Goal: Information Seeking & Learning: Learn about a topic

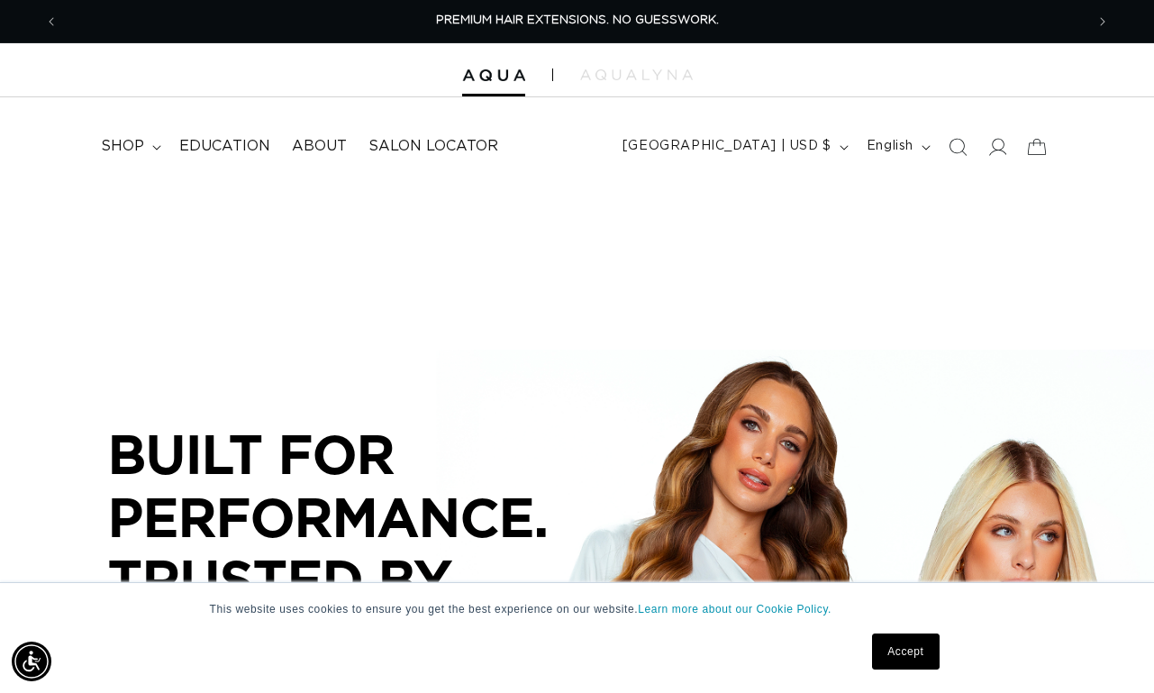
click at [905, 646] on link "Accept" at bounding box center [905, 651] width 67 height 36
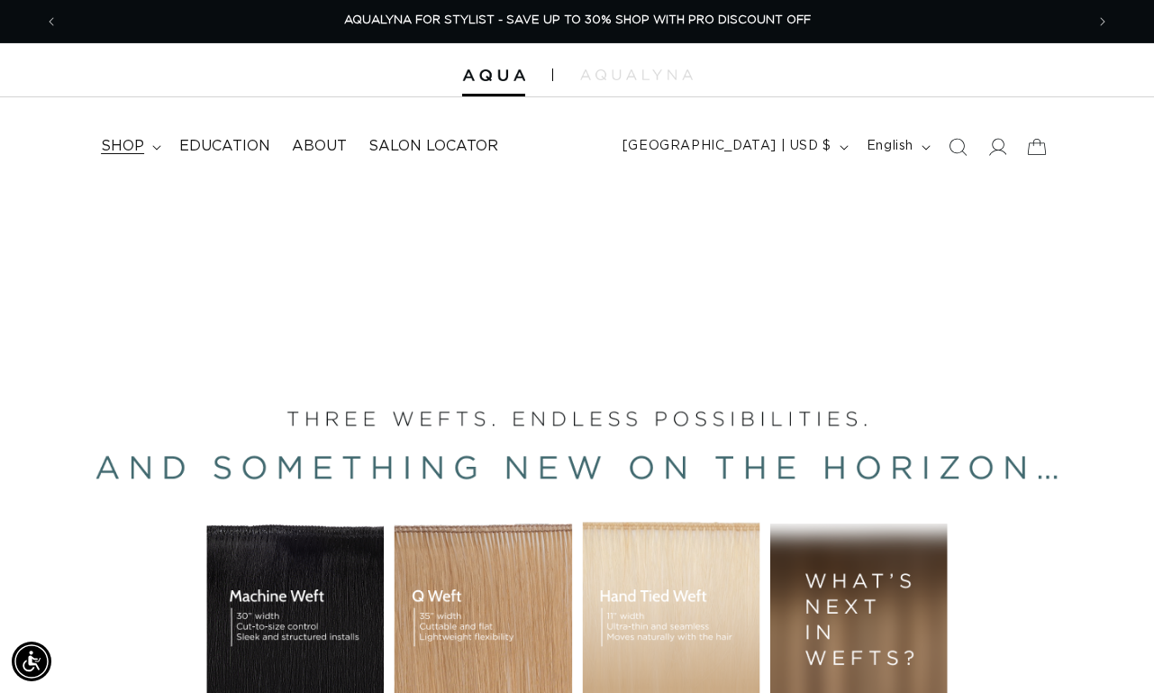
click at [145, 147] on summary "shop" at bounding box center [129, 146] width 78 height 41
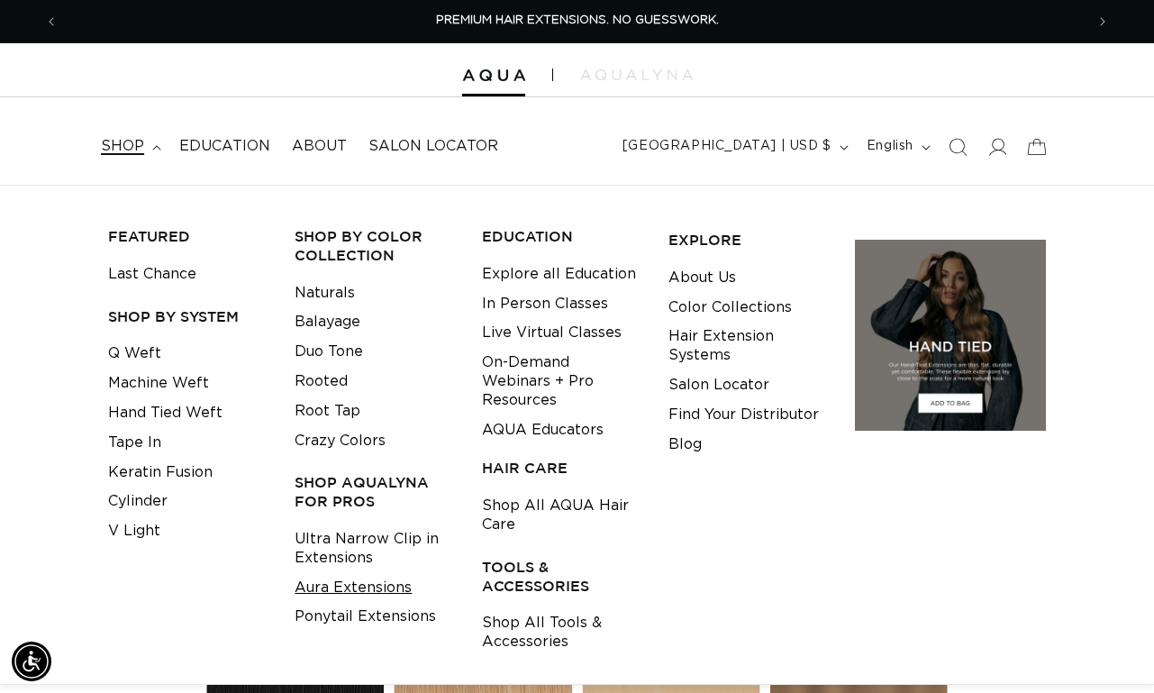
click at [388, 573] on link "Aura Extensions" at bounding box center [353, 588] width 117 height 30
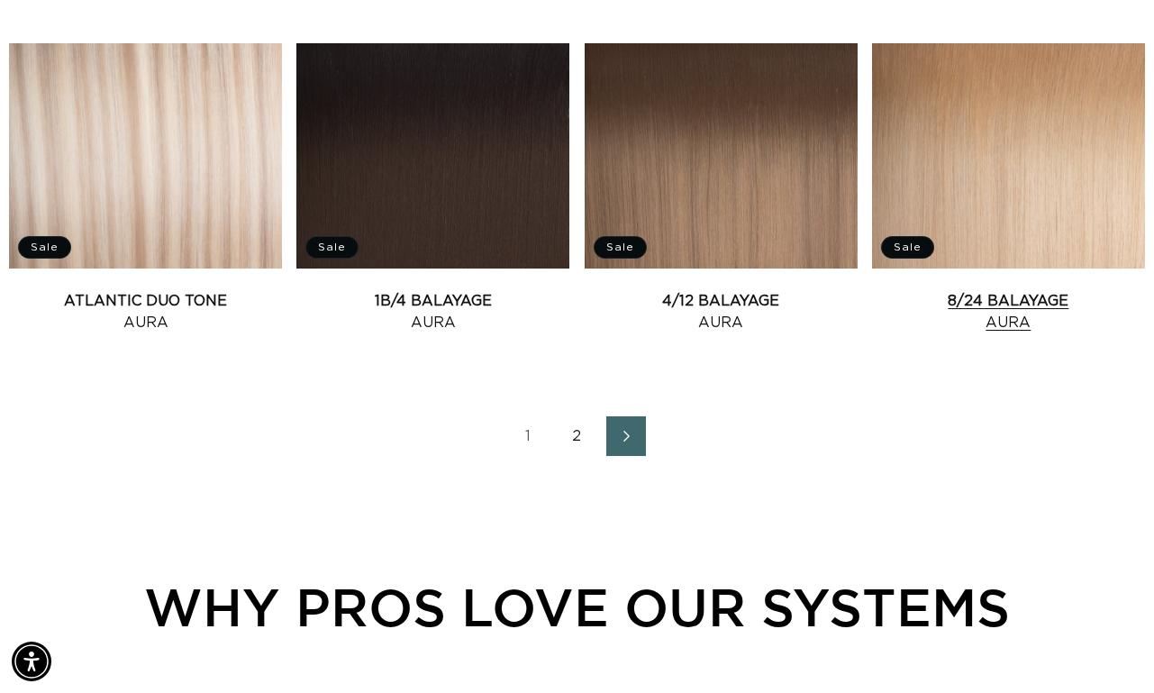
click at [1032, 290] on link "8/24 Balayage Aura" at bounding box center [1008, 311] width 273 height 43
click at [577, 454] on link "2" at bounding box center [578, 436] width 40 height 40
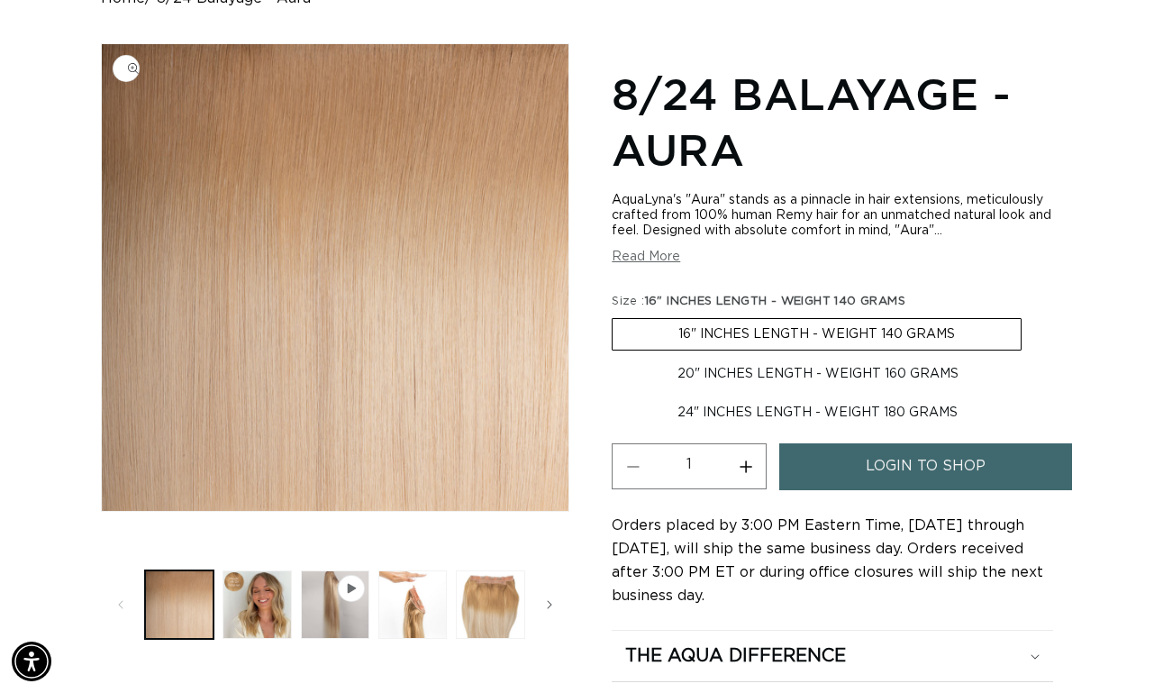
scroll to position [215, 0]
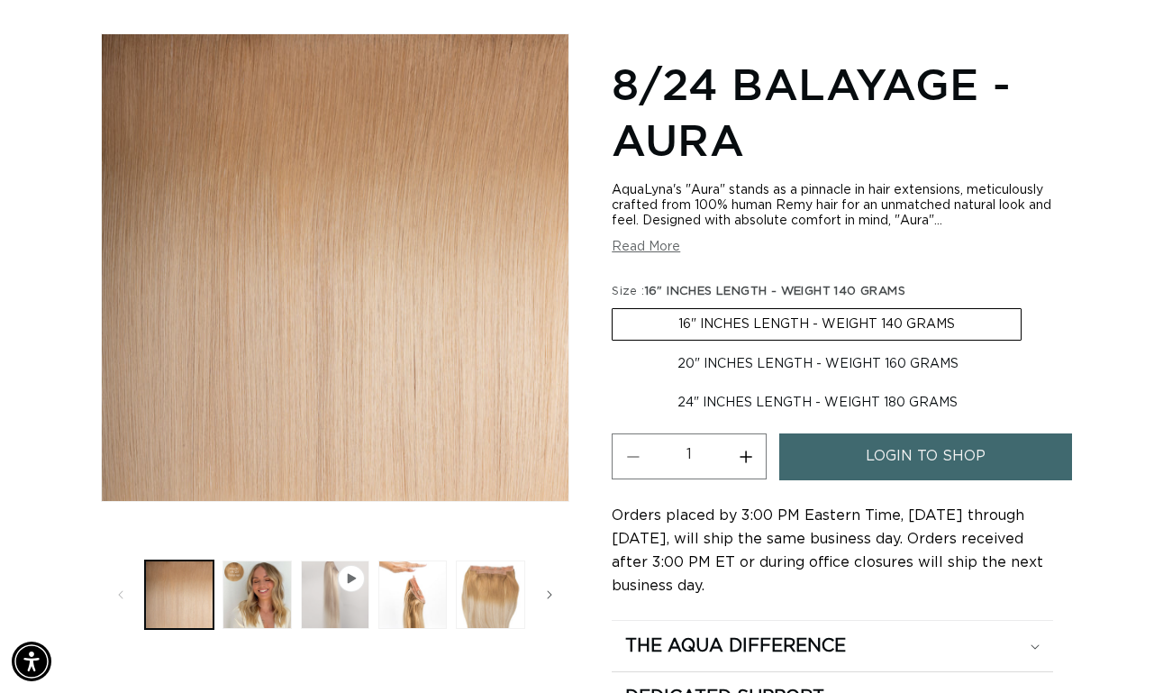
click at [342, 605] on button "Play video 1 in gallery view" at bounding box center [335, 594] width 68 height 68
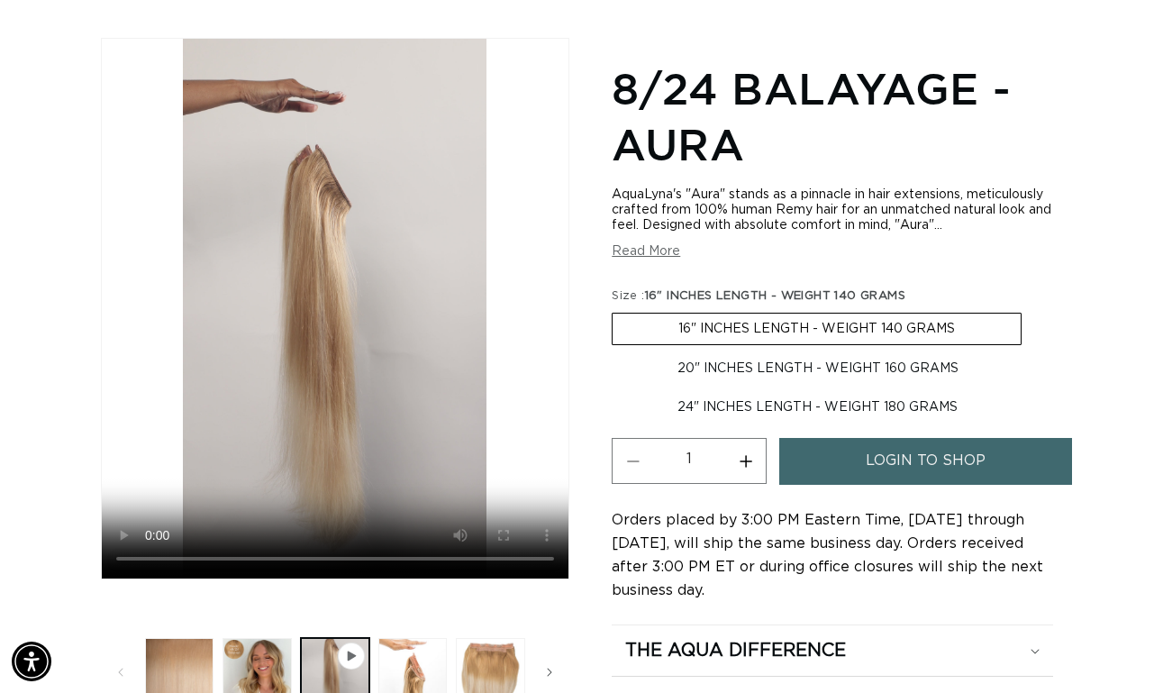
scroll to position [0, 1026]
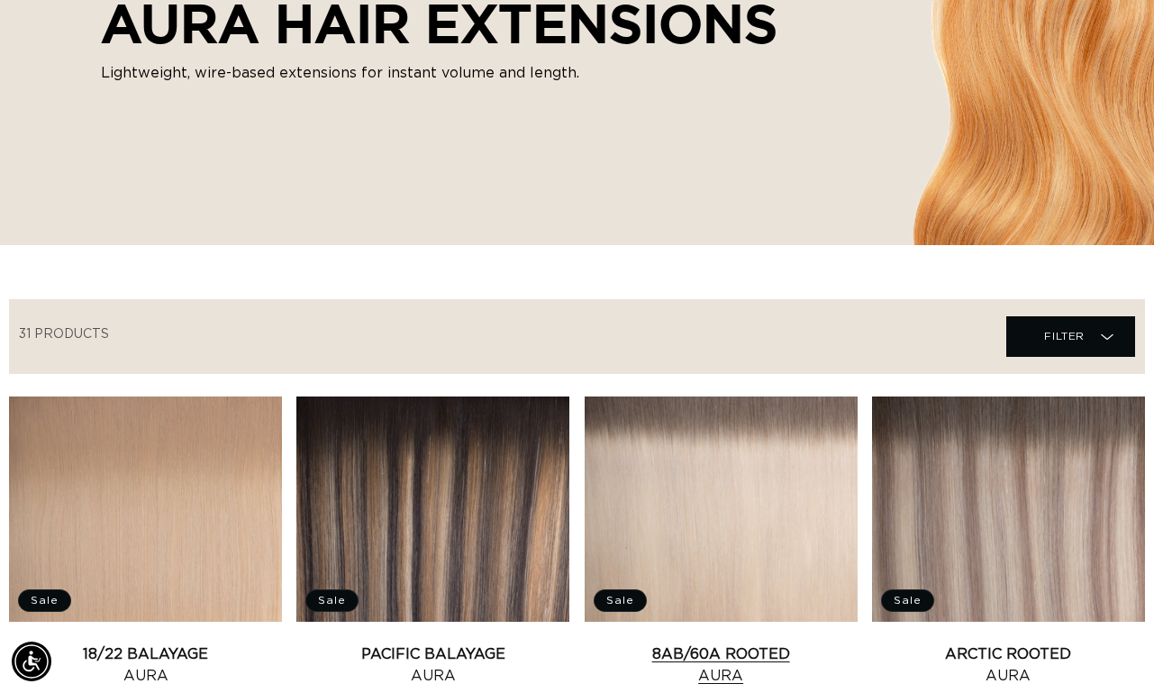
scroll to position [0, 1026]
click at [707, 643] on link "8AB/60A Rooted Aura" at bounding box center [721, 664] width 273 height 43
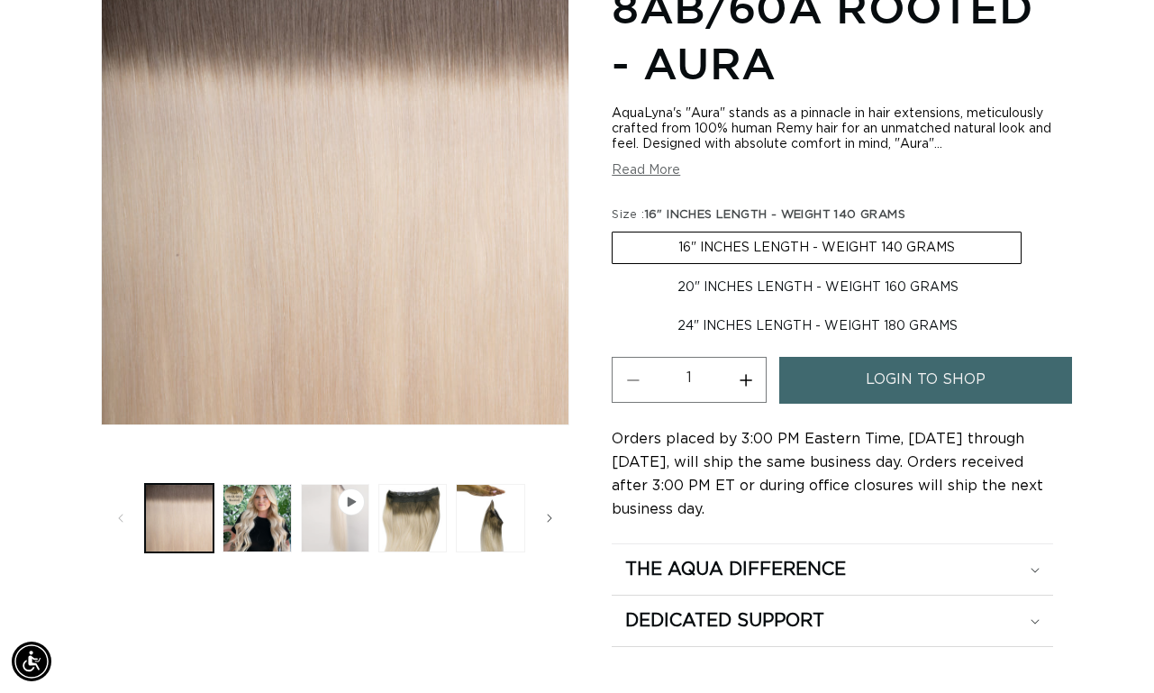
click at [345, 513] on button "Play video 1 in gallery view" at bounding box center [335, 518] width 68 height 68
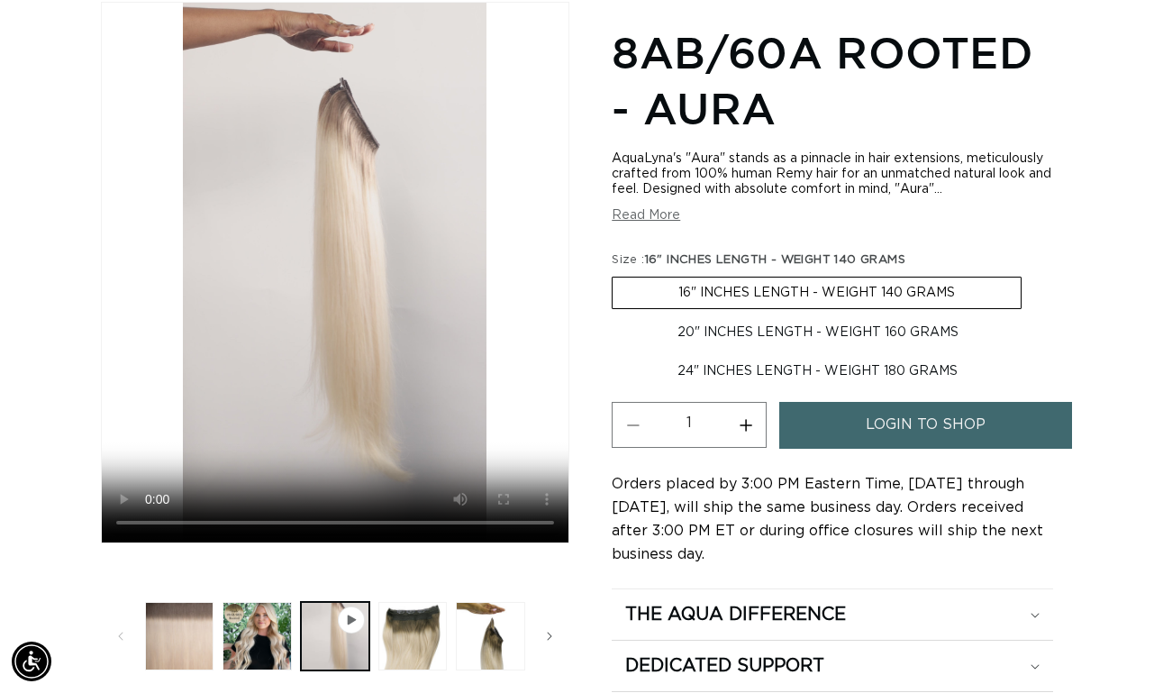
scroll to position [0, 1026]
click at [418, 632] on button "Load image 3 in gallery view" at bounding box center [412, 636] width 68 height 68
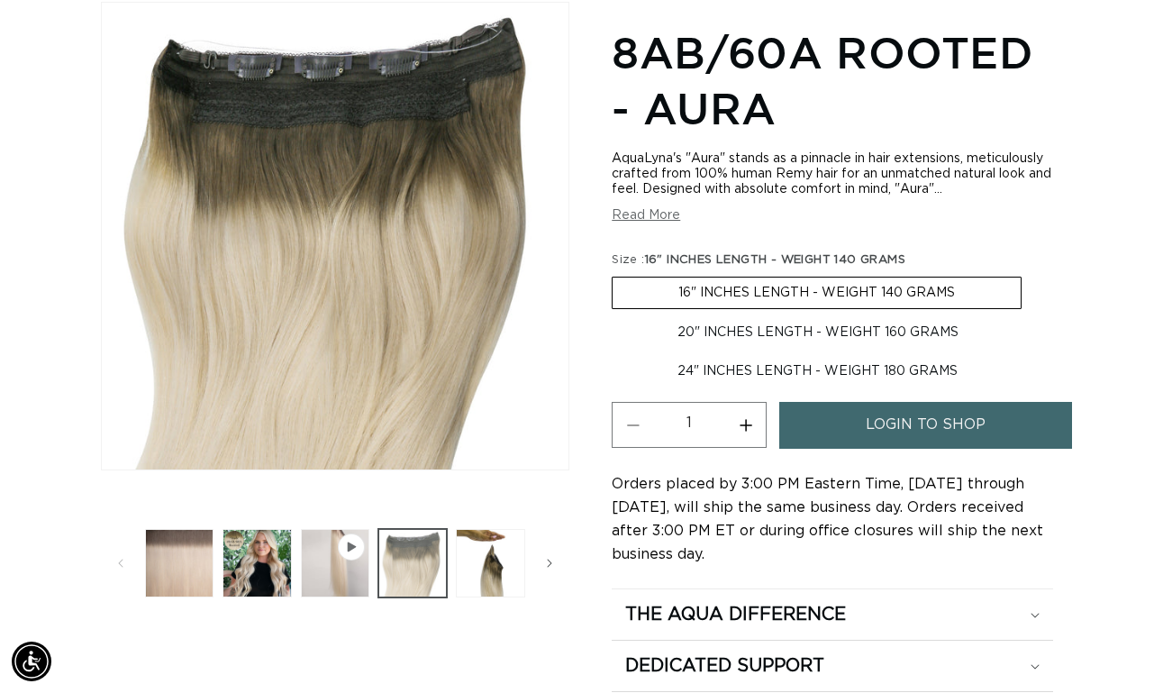
scroll to position [0, 2052]
click at [476, 576] on button "Load image 4 in gallery view" at bounding box center [490, 563] width 68 height 68
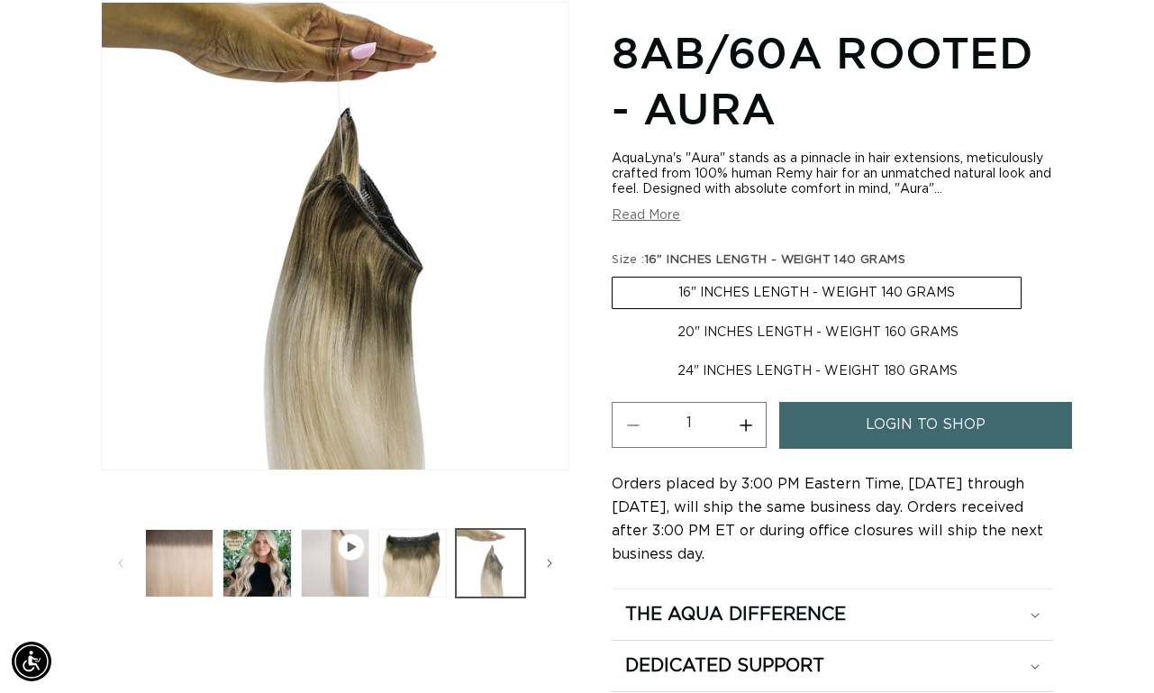
scroll to position [0, 233]
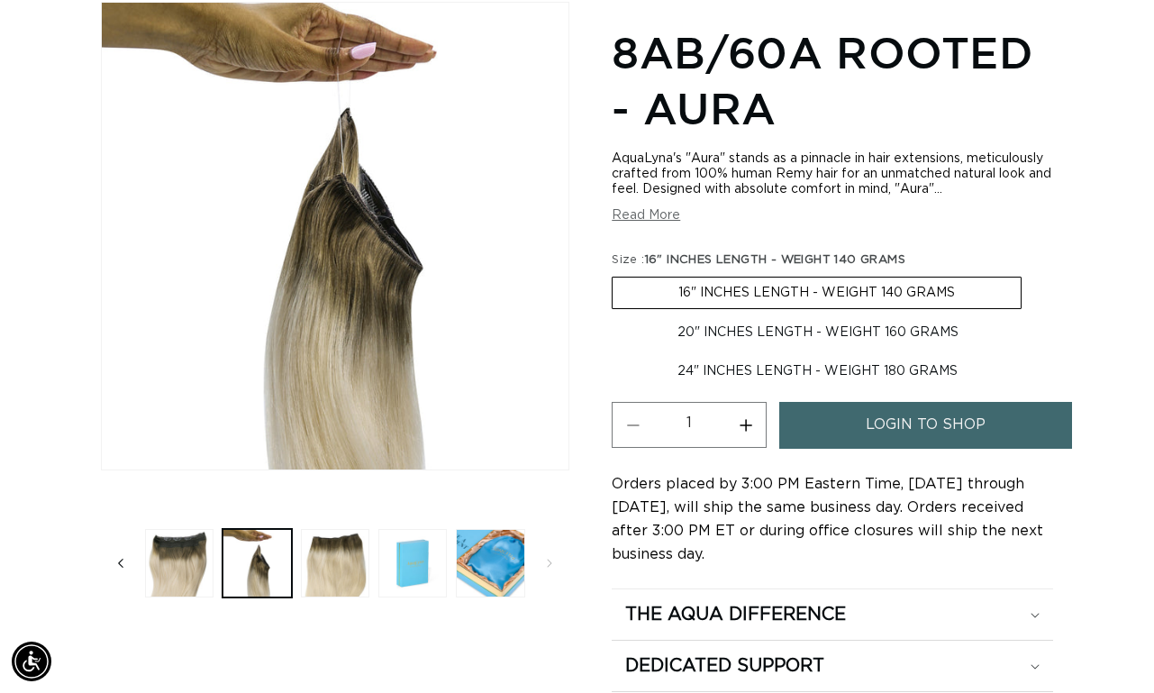
click at [124, 560] on span "Slide left" at bounding box center [121, 563] width 18 height 18
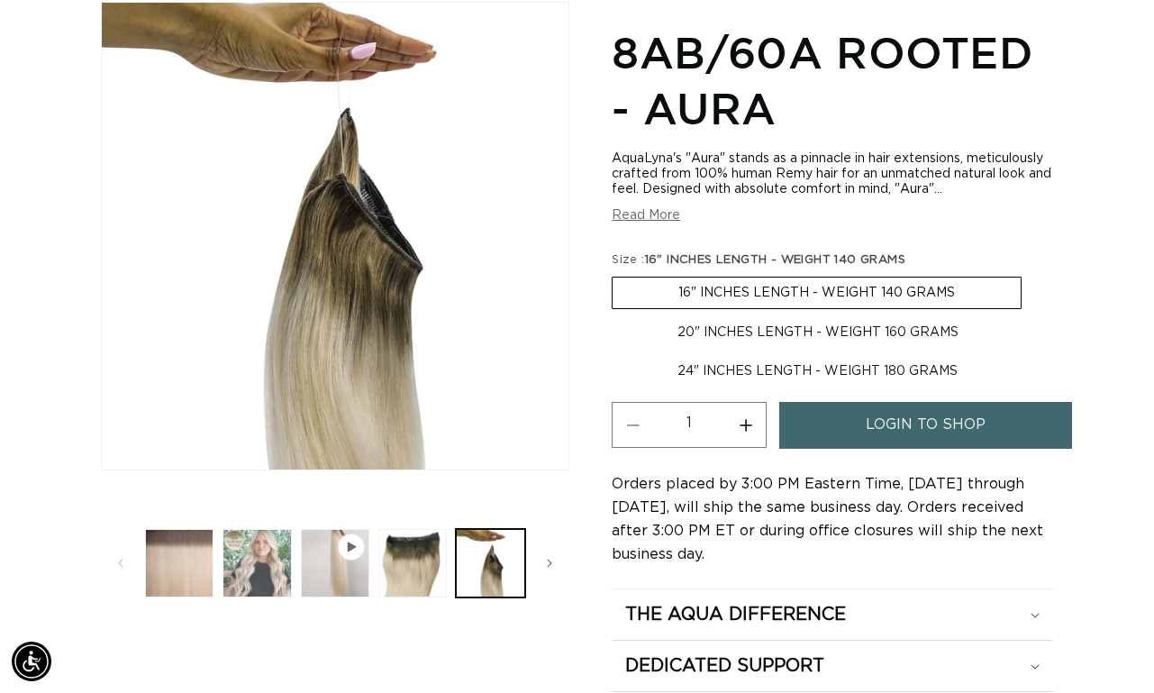
scroll to position [0, 0]
click at [256, 575] on button "Load image 2 in gallery view" at bounding box center [257, 563] width 68 height 68
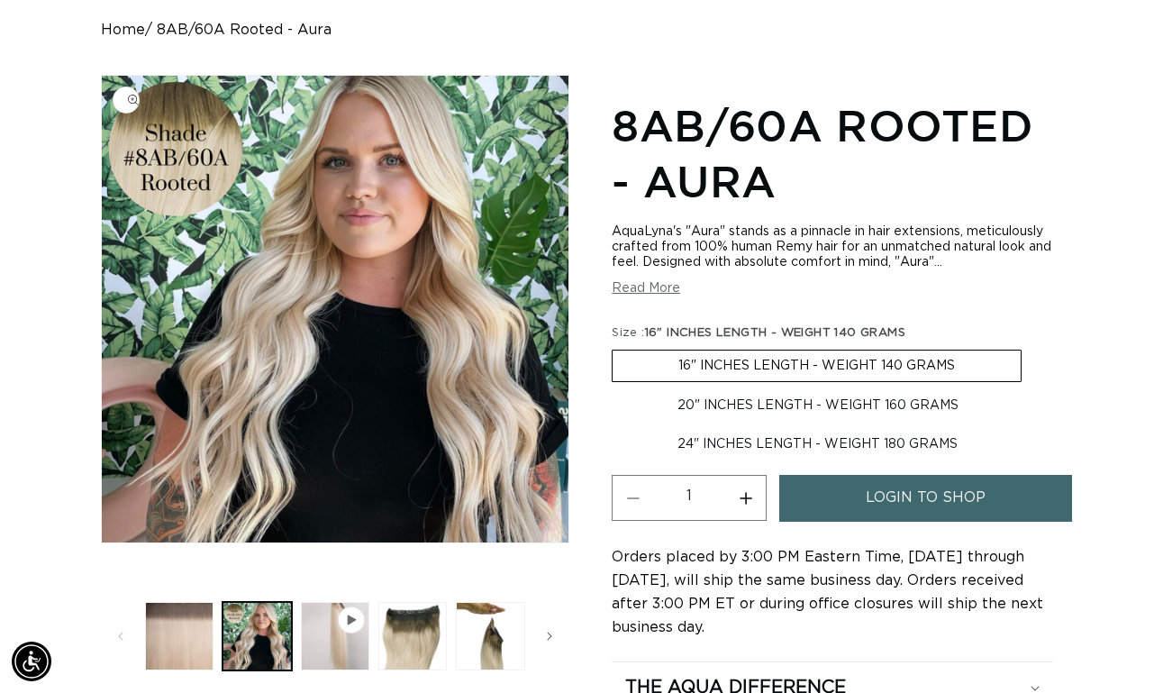
scroll to position [0, 1026]
click at [842, 417] on label "20" INCHES LENGTH - WEIGHT 160 GRAMS Variant sold out or unavailable" at bounding box center [818, 405] width 413 height 31
click at [1031, 347] on input "20" INCHES LENGTH - WEIGHT 160 GRAMS Variant sold out or unavailable" at bounding box center [1031, 346] width 1 height 1
radio input "true"
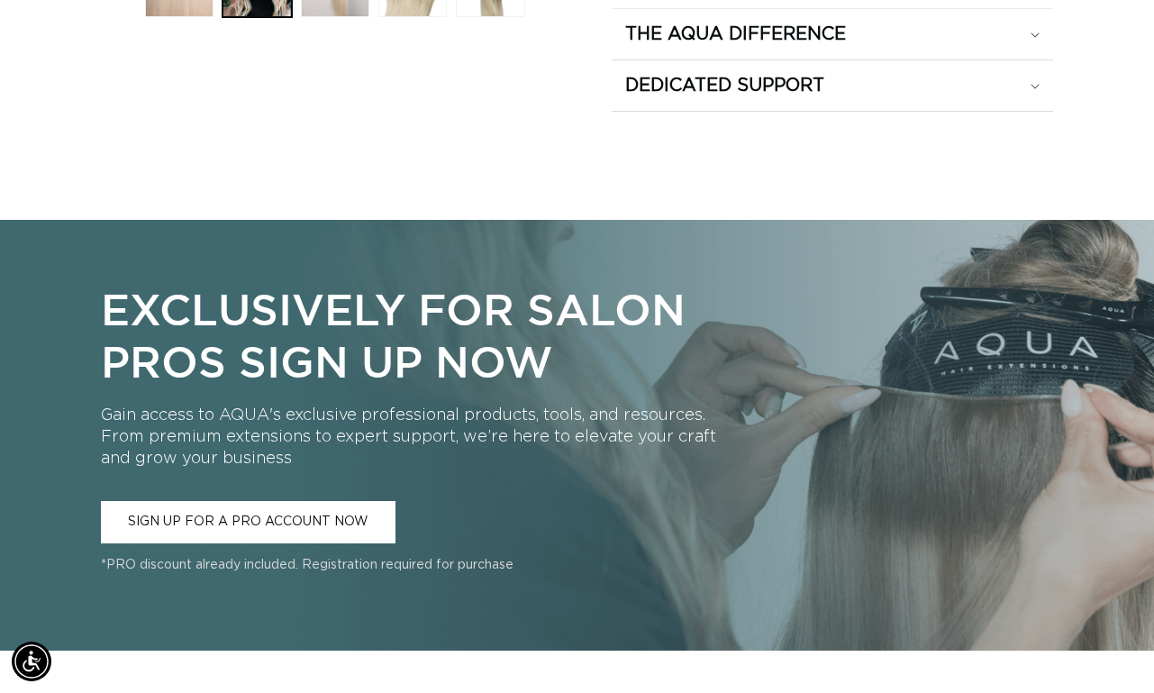
scroll to position [0, 0]
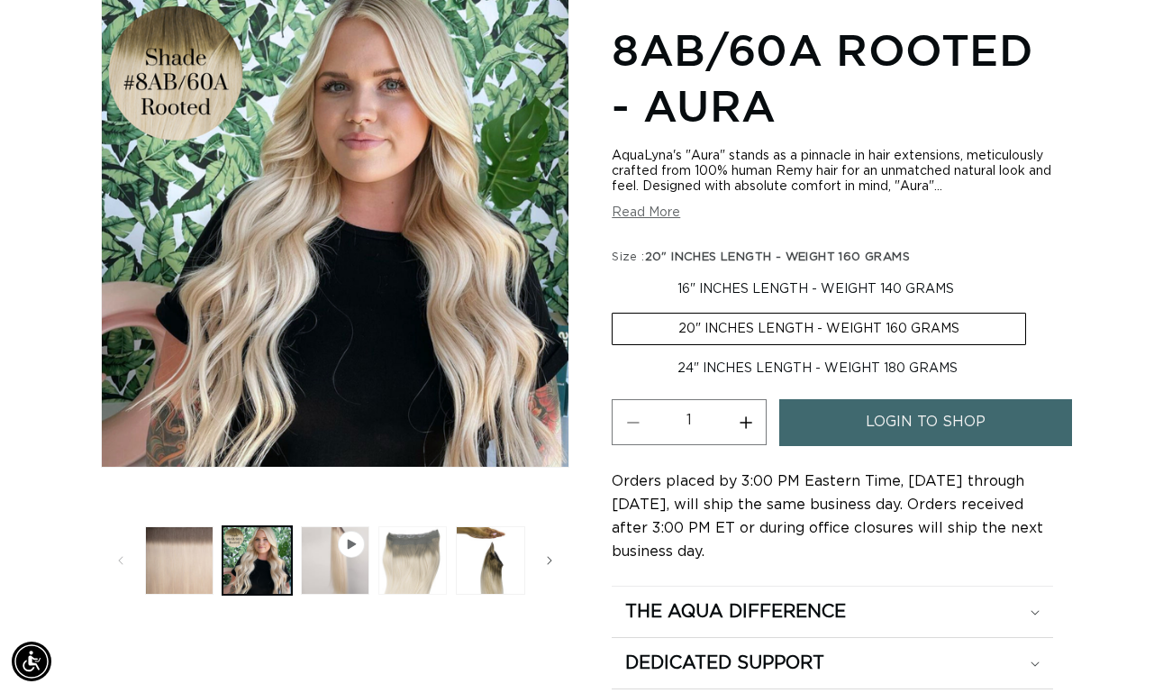
click at [412, 545] on button "Load image 3 in gallery view" at bounding box center [412, 560] width 68 height 68
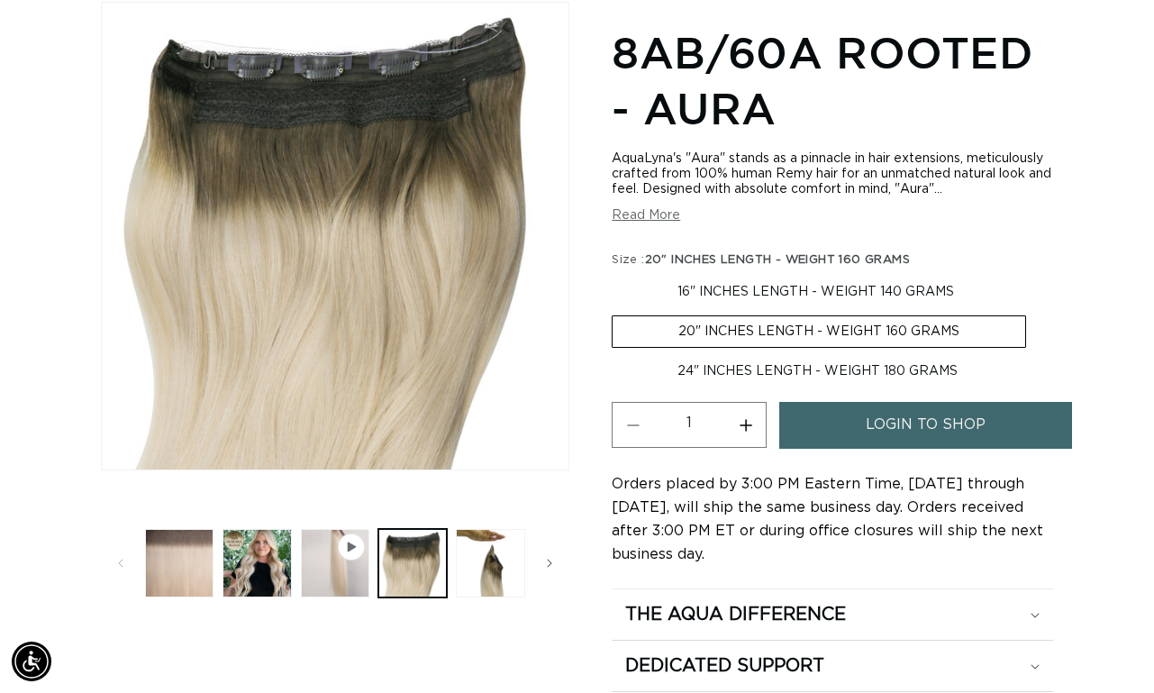
click at [344, 554] on span "Gallery Viewer" at bounding box center [351, 546] width 27 height 27
click at [349, 541] on icon "Gallery Viewer" at bounding box center [352, 546] width 8 height 10
click at [264, 566] on button "Load image 2 in gallery view" at bounding box center [257, 563] width 68 height 68
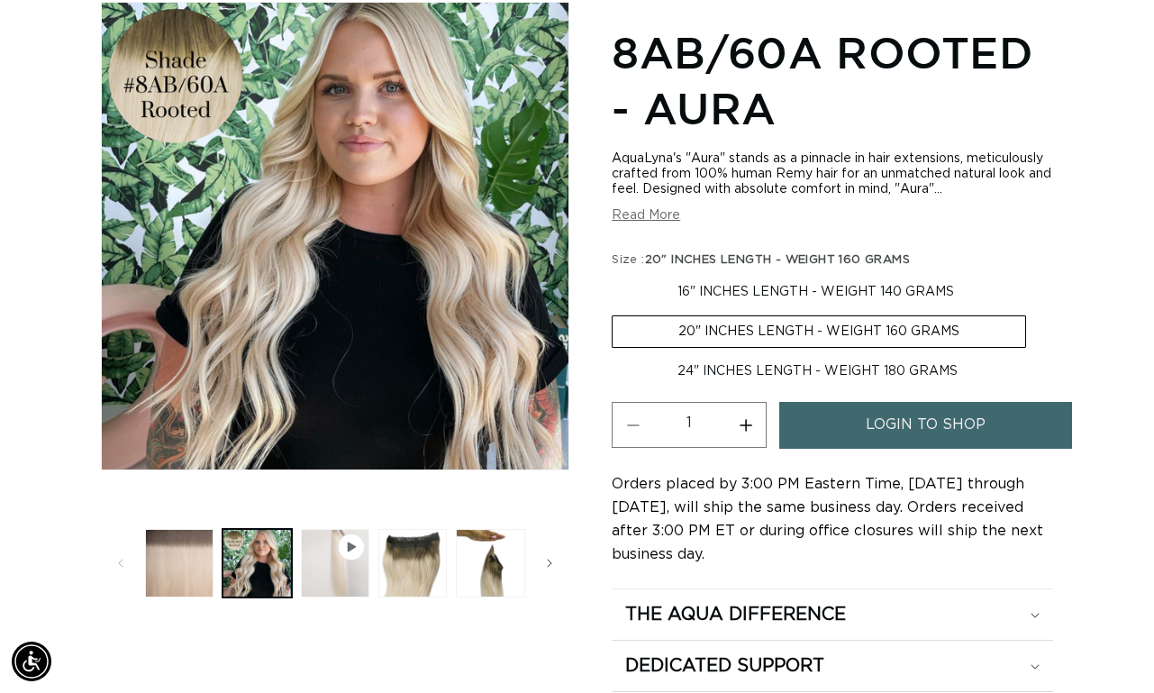
click at [332, 576] on button "Play video 1 in gallery view" at bounding box center [335, 563] width 68 height 68
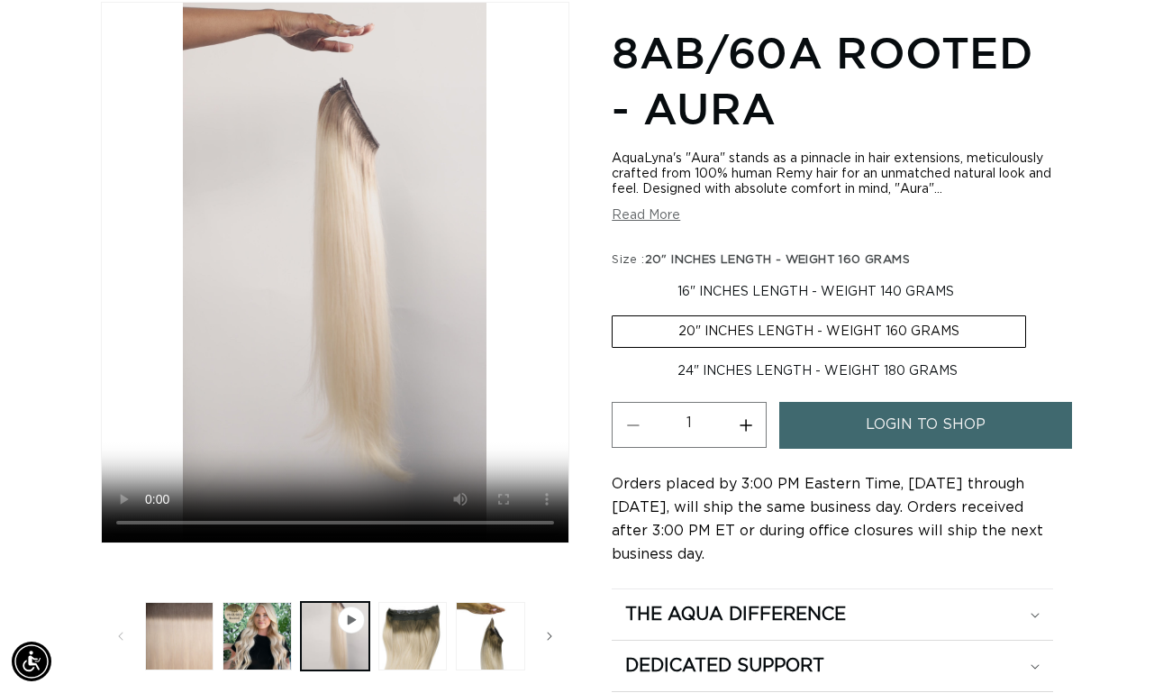
scroll to position [0, 2052]
click at [150, 520] on video "8AB/60A Rooted - Aura" at bounding box center [335, 273] width 467 height 540
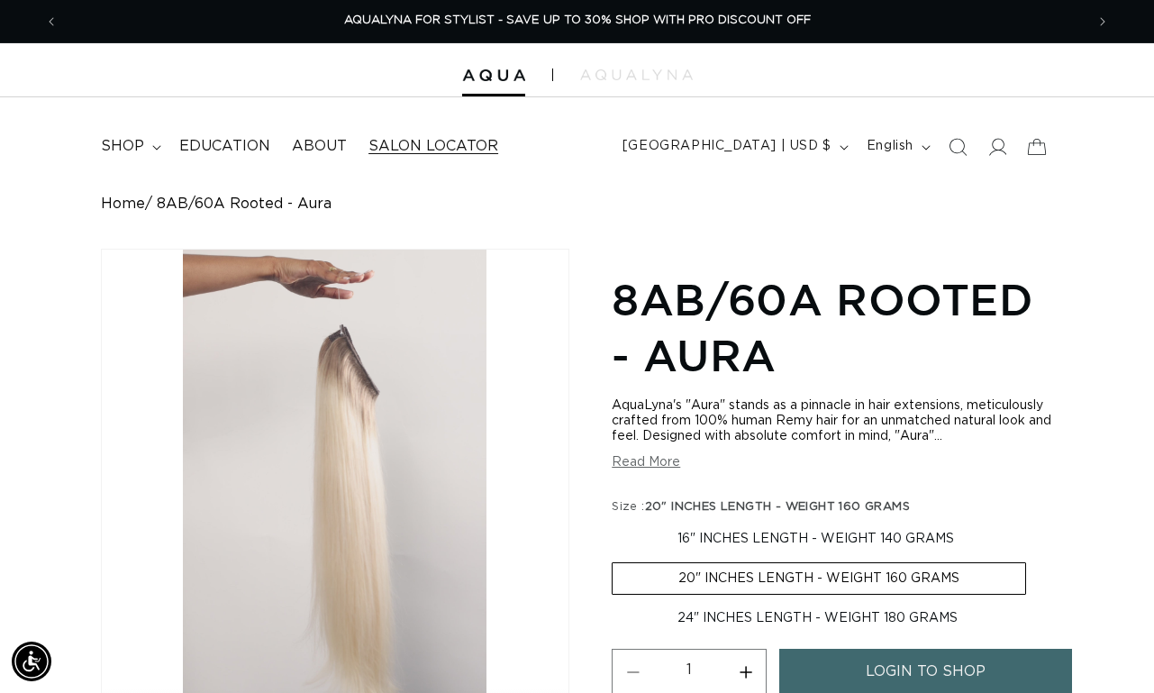
scroll to position [0, 0]
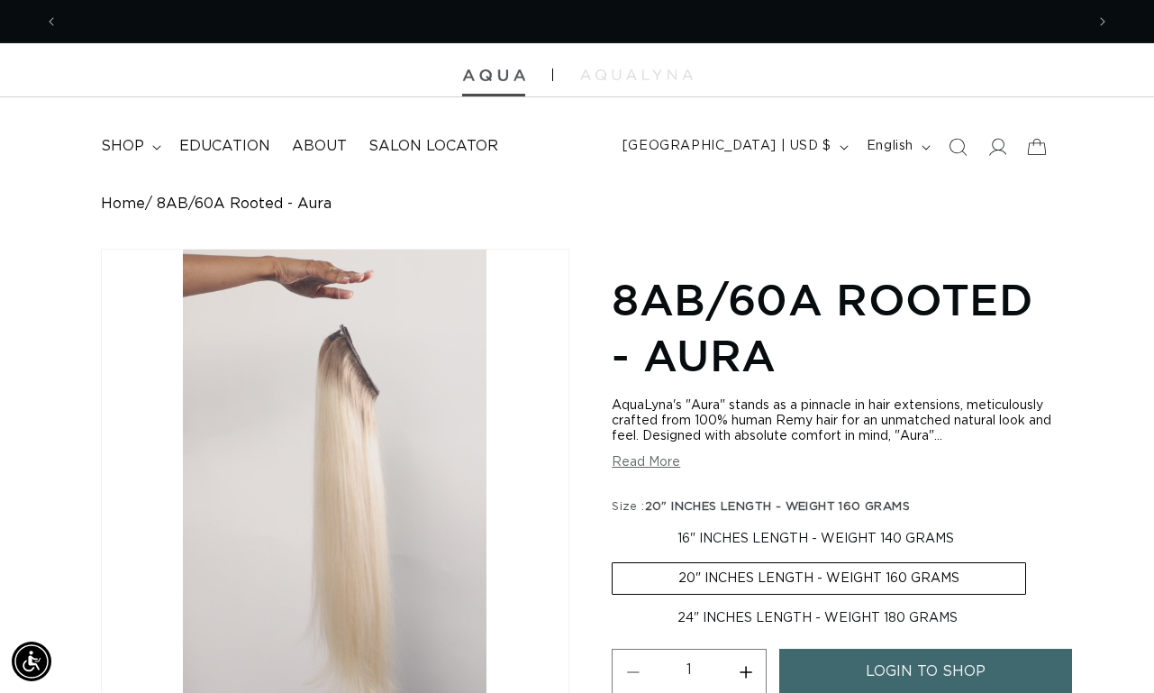
click at [497, 73] on img at bounding box center [493, 75] width 63 height 13
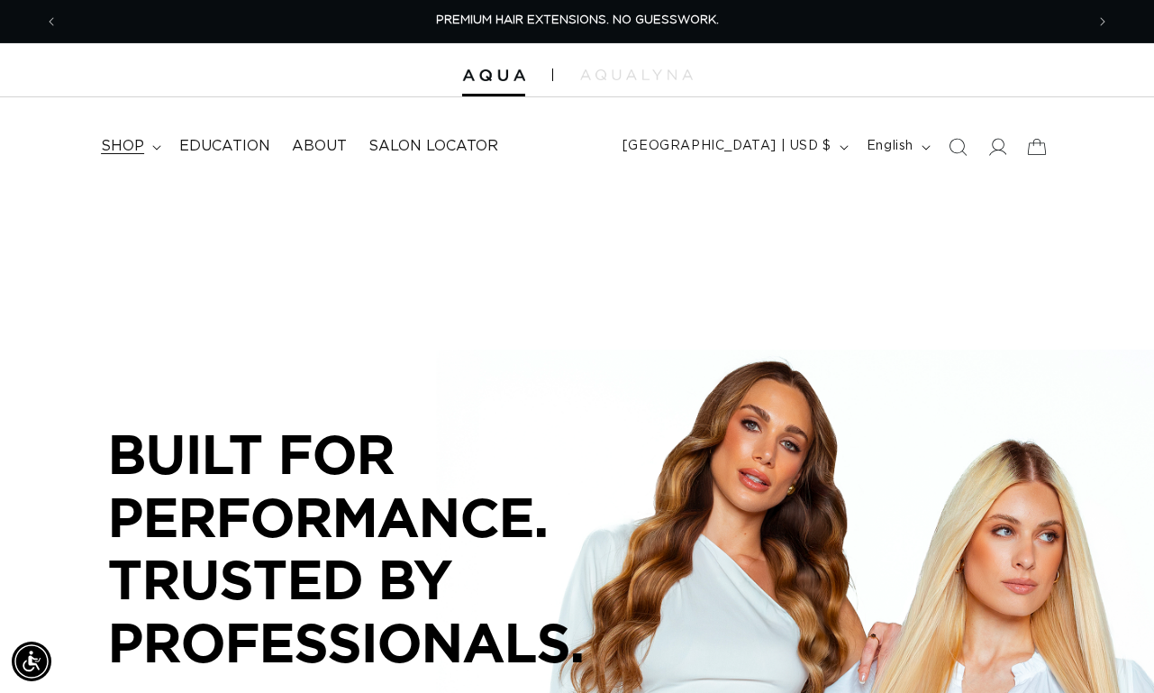
click at [143, 144] on summary "shop" at bounding box center [129, 146] width 78 height 41
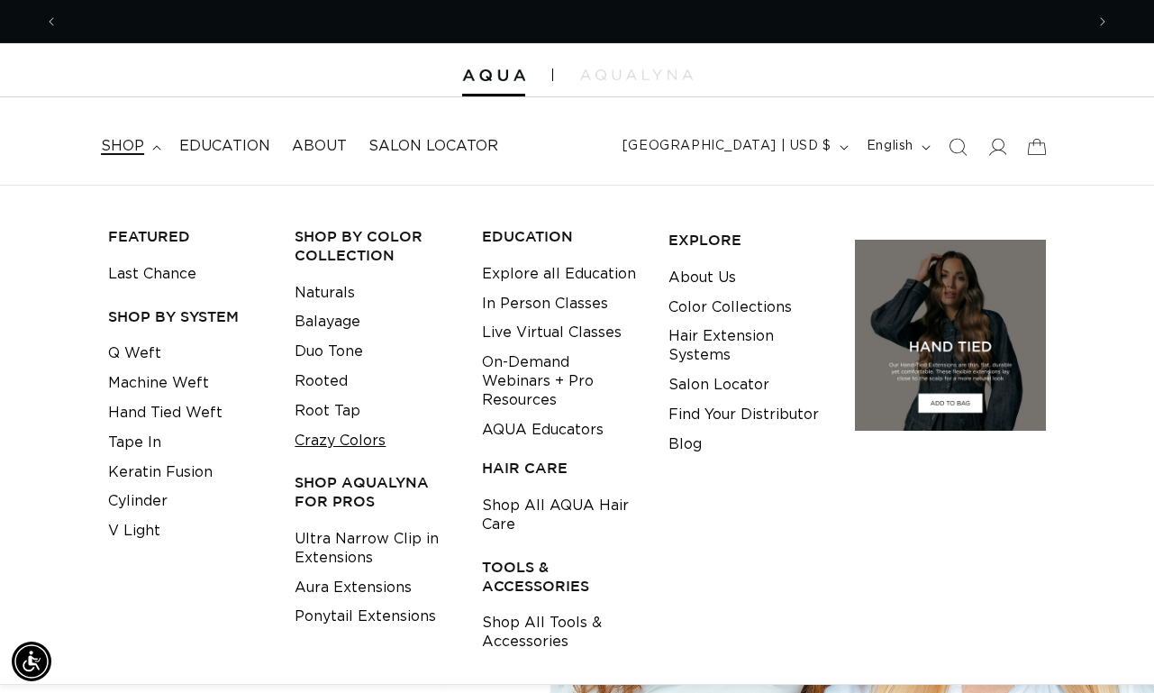
scroll to position [0, 1026]
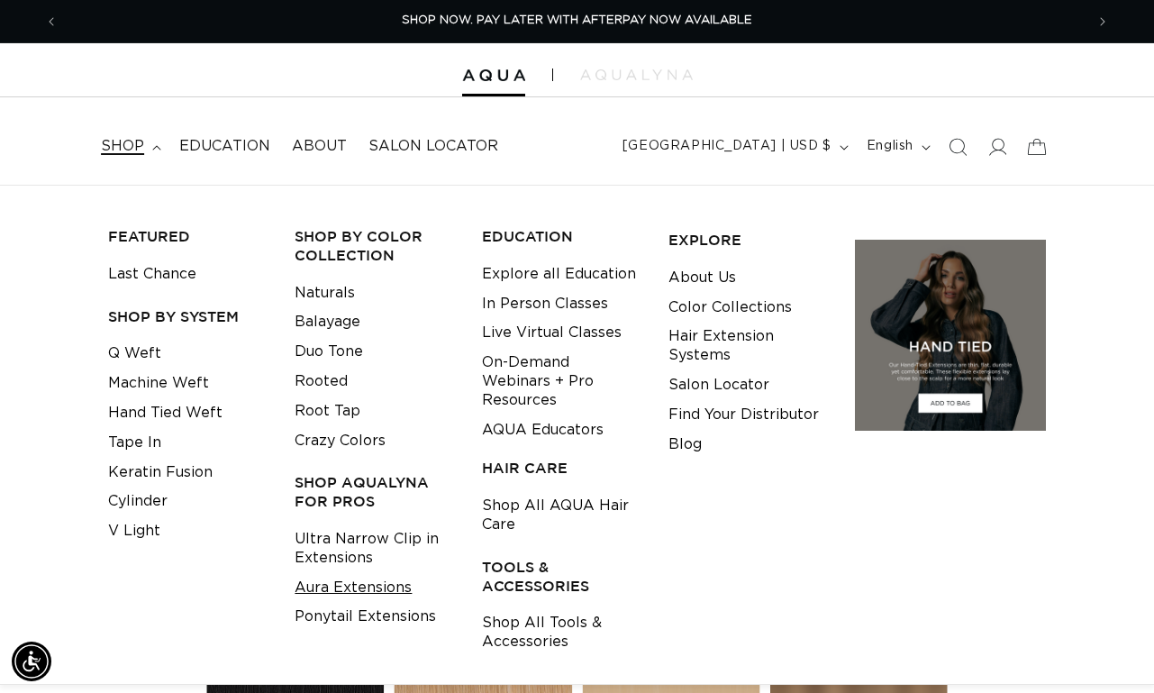
click at [387, 573] on link "Aura Extensions" at bounding box center [353, 588] width 117 height 30
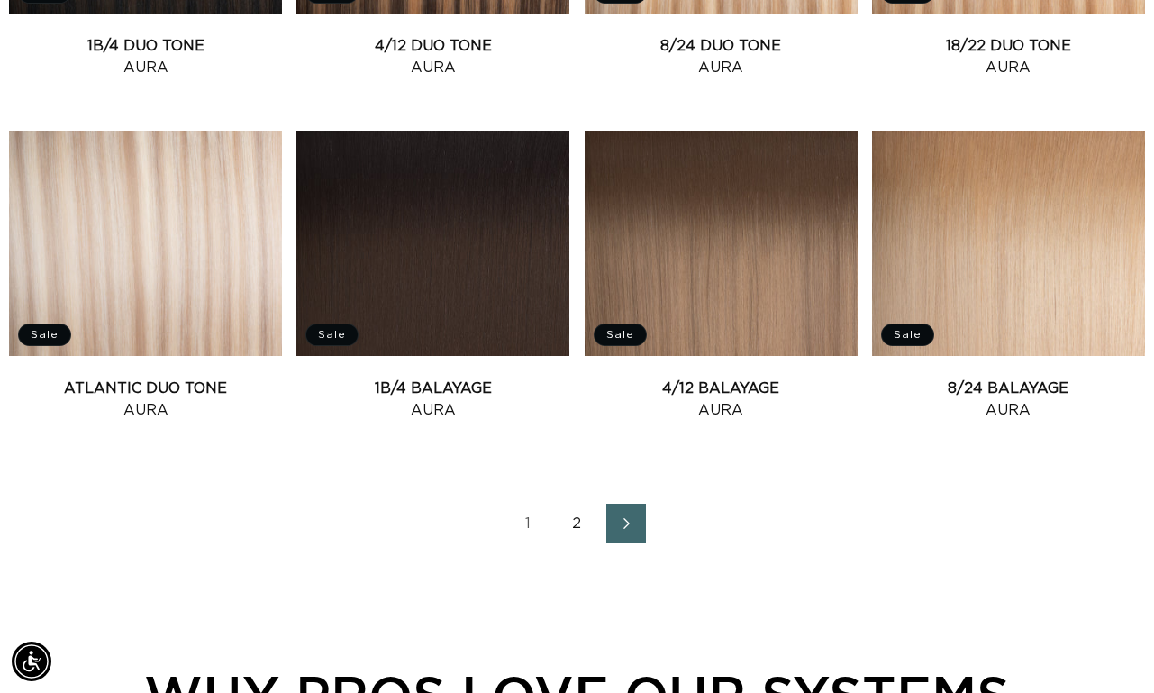
scroll to position [1999, 0]
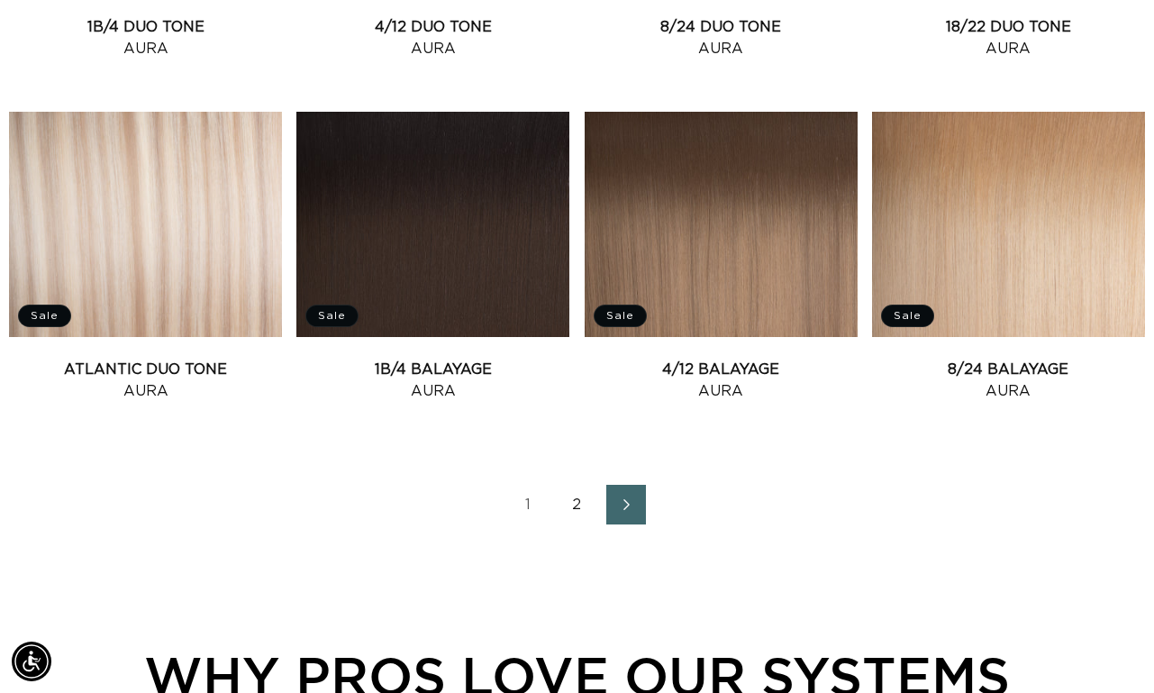
click at [578, 512] on link "2" at bounding box center [578, 505] width 40 height 40
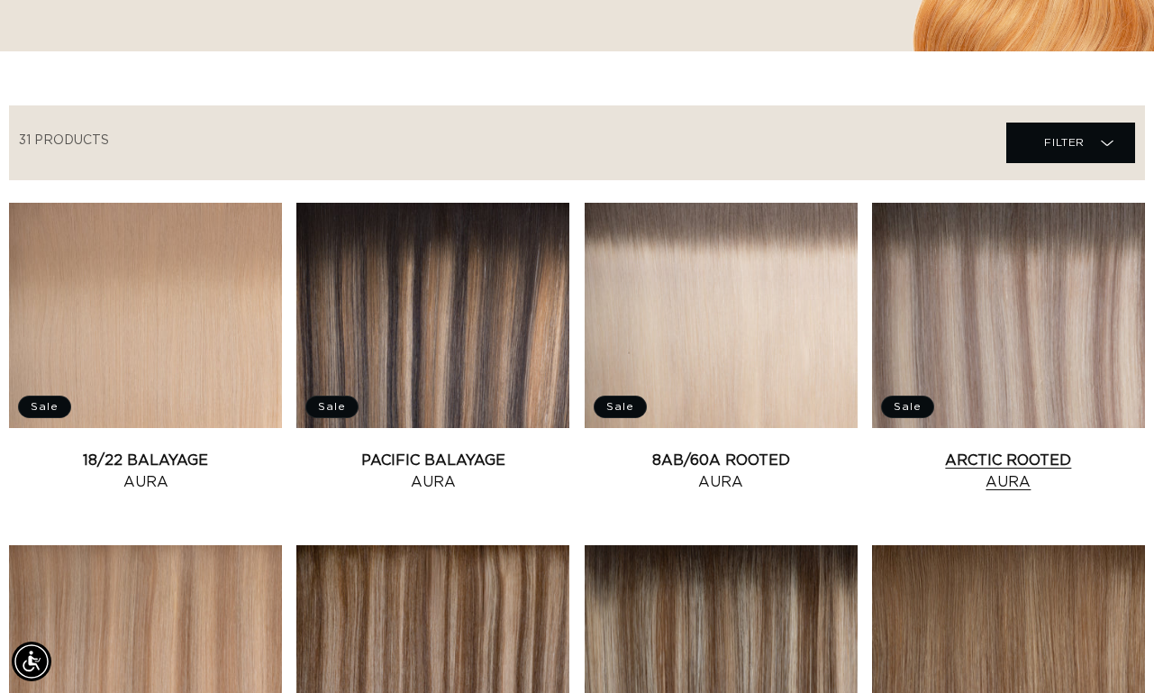
scroll to position [0, 1026]
click at [1030, 450] on link "Arctic Rooted Aura" at bounding box center [1008, 471] width 273 height 43
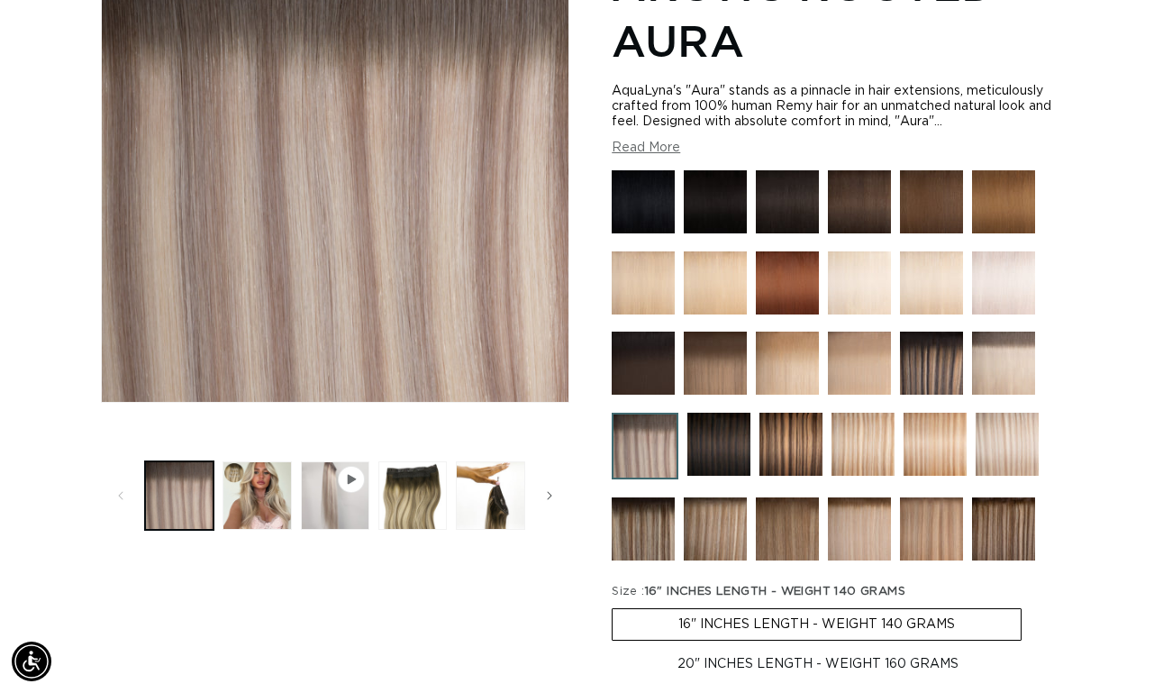
scroll to position [337, 0]
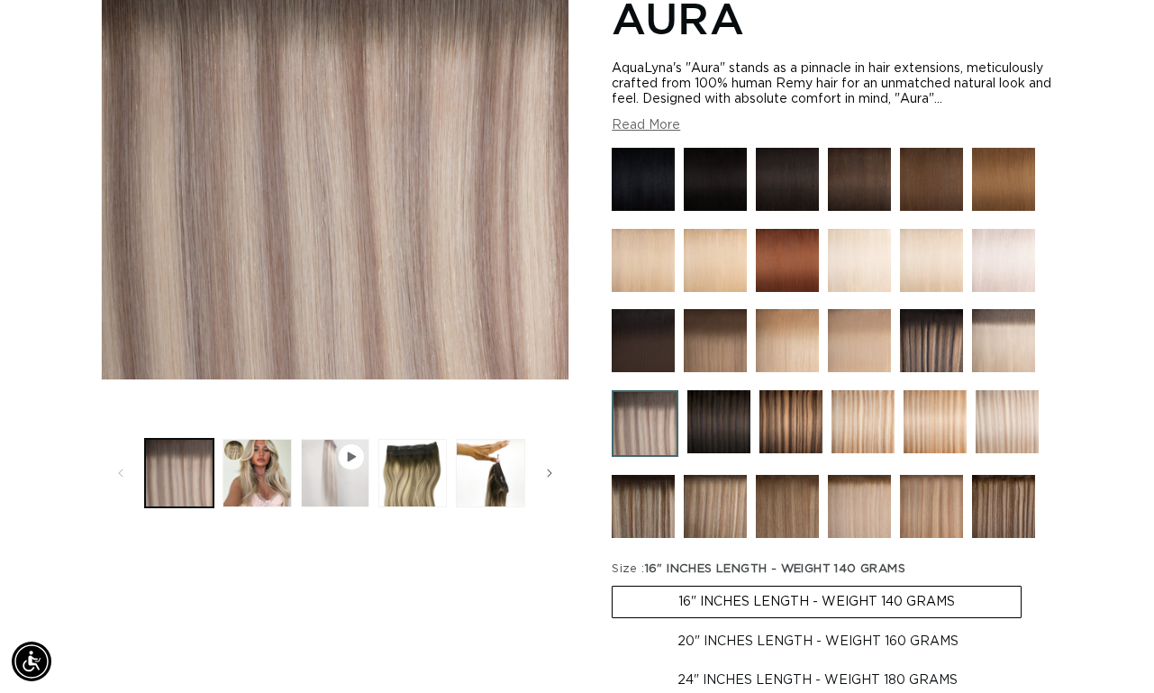
click at [347, 472] on button "Play video 1 in gallery view" at bounding box center [335, 473] width 68 height 68
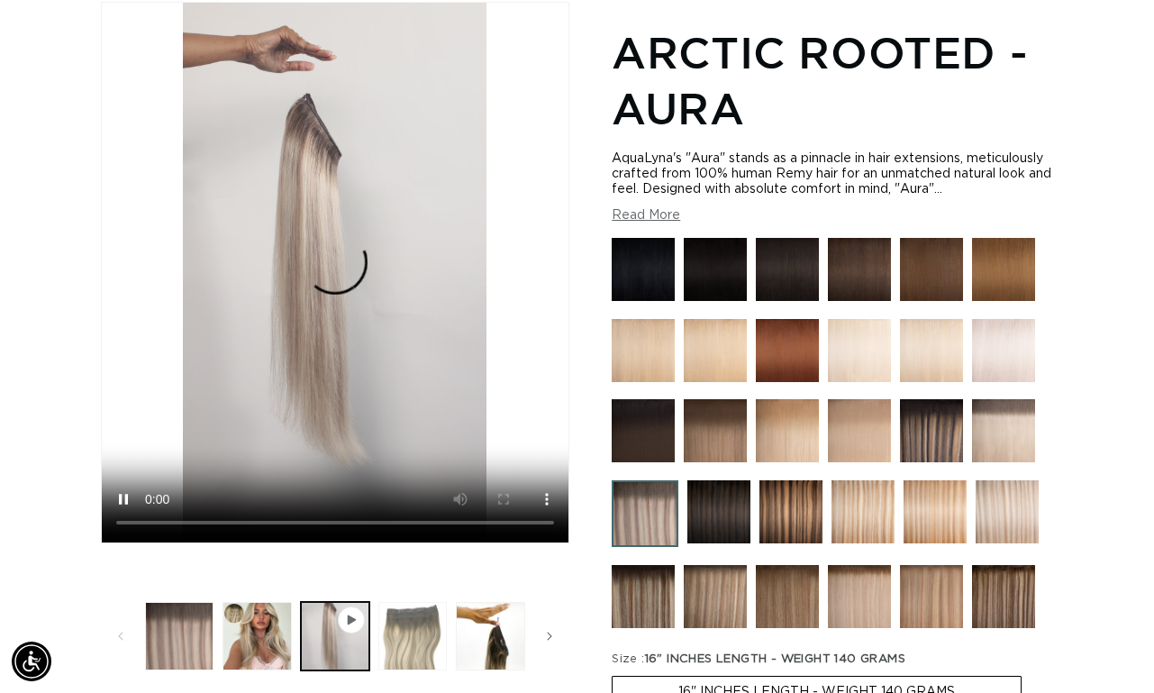
scroll to position [0, 2052]
click at [426, 633] on button "Load image 3 in gallery view" at bounding box center [412, 636] width 68 height 68
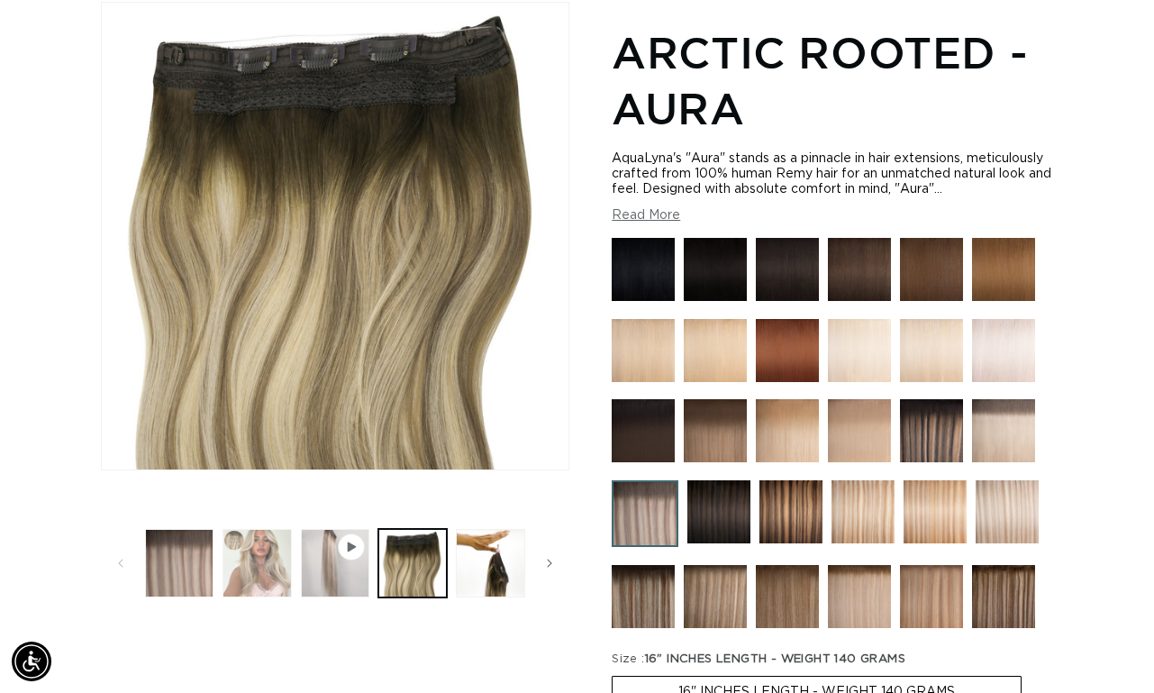
click at [274, 573] on button "Load image 2 in gallery view" at bounding box center [257, 563] width 68 height 68
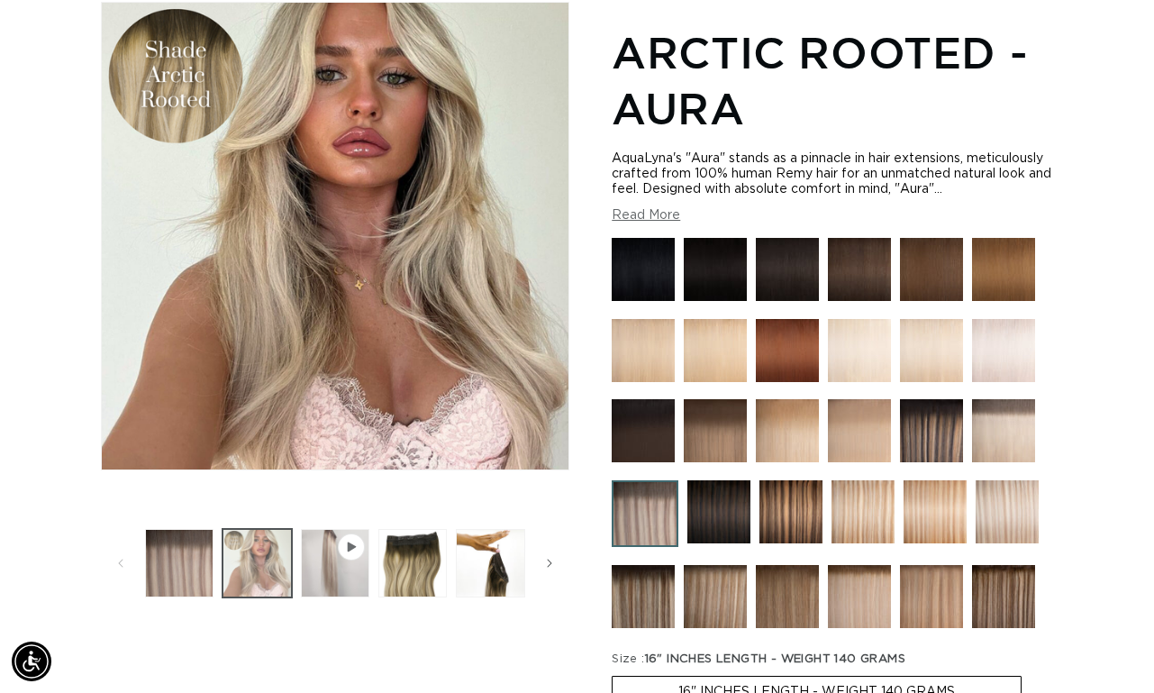
scroll to position [0, 0]
click at [491, 556] on button "Load image 4 in gallery view" at bounding box center [490, 563] width 68 height 68
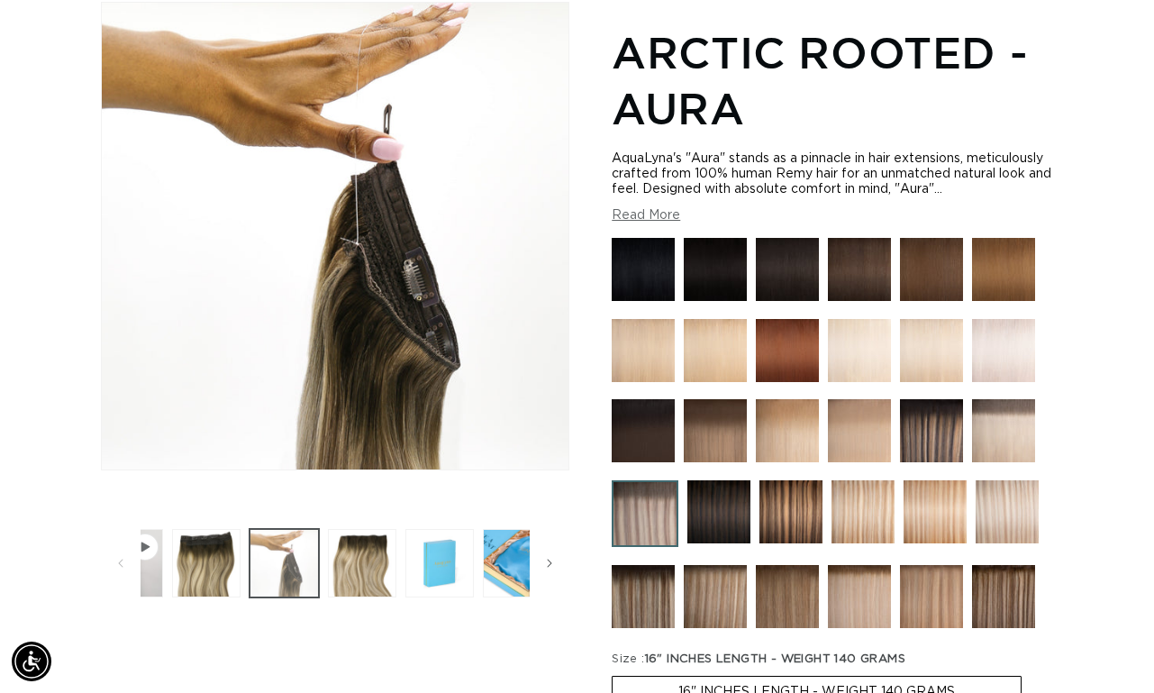
scroll to position [0, 233]
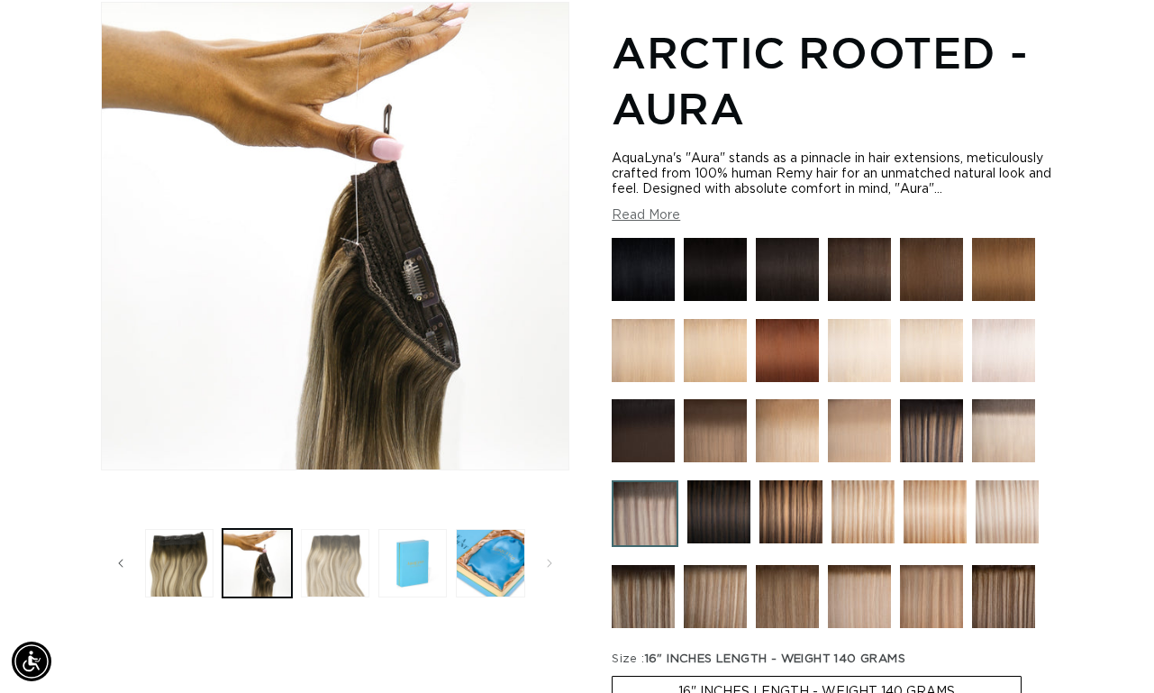
click at [342, 586] on button "Load image 5 in gallery view" at bounding box center [335, 563] width 68 height 68
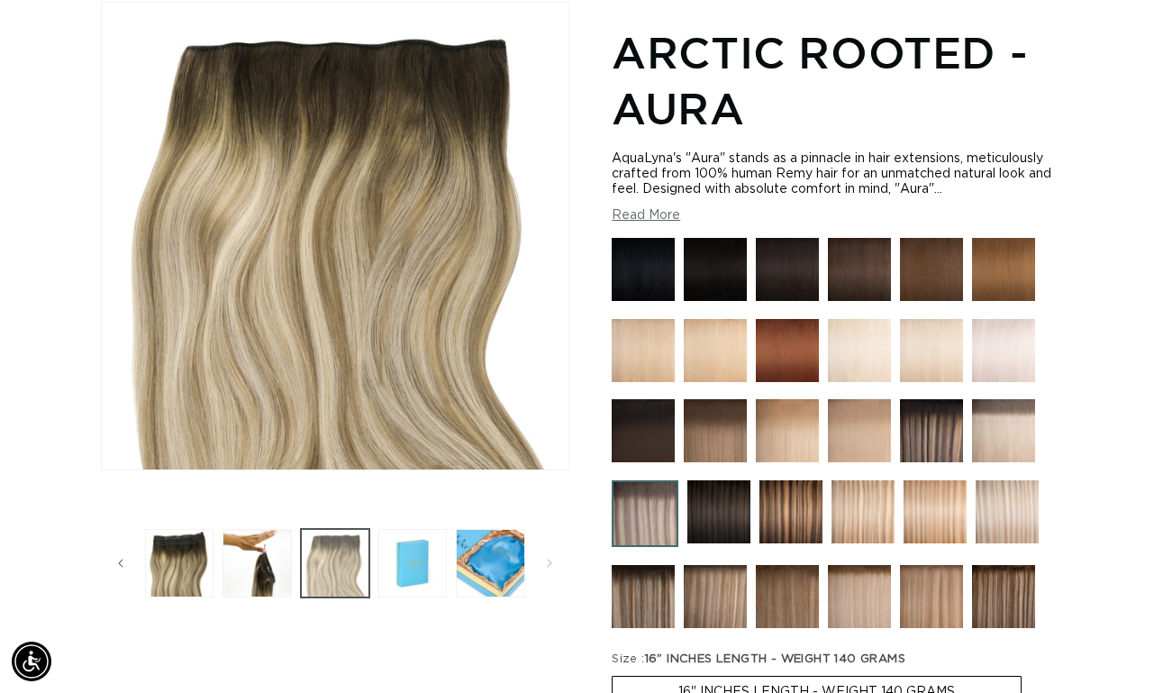
scroll to position [0, 2052]
click at [271, 578] on button "Load image 4 in gallery view" at bounding box center [257, 563] width 68 height 68
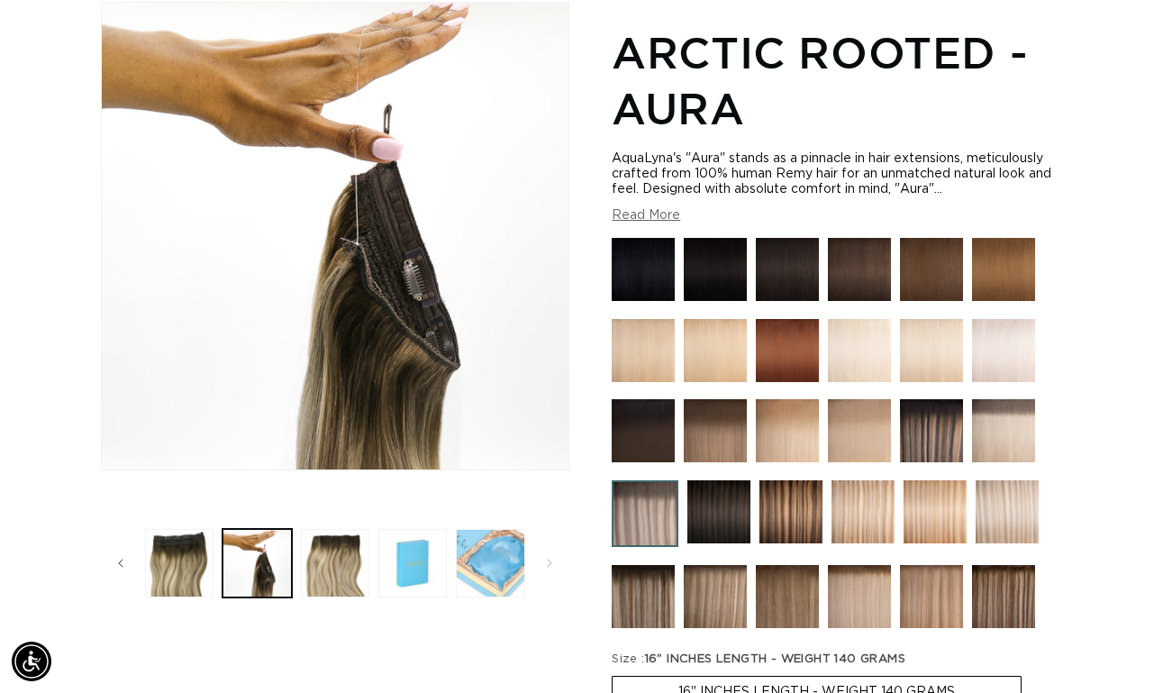
scroll to position [0, 0]
click at [483, 569] on button "Load image 7 in gallery view" at bounding box center [490, 563] width 68 height 68
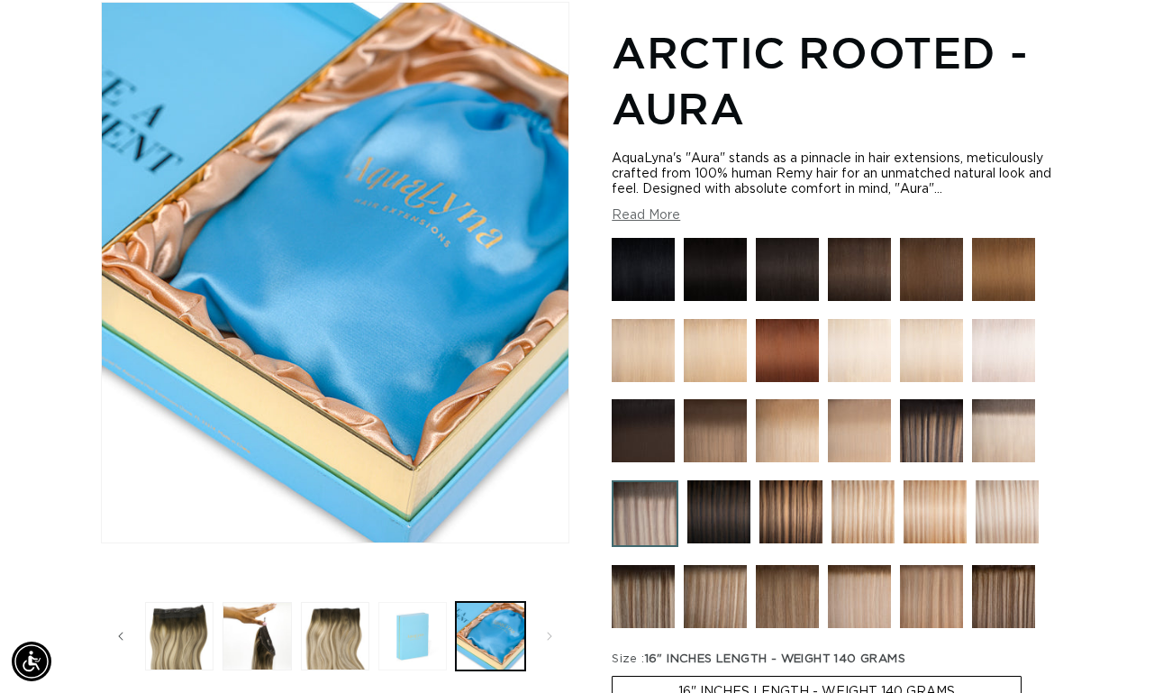
click at [419, 644] on button "Load image 6 in gallery view" at bounding box center [412, 636] width 68 height 68
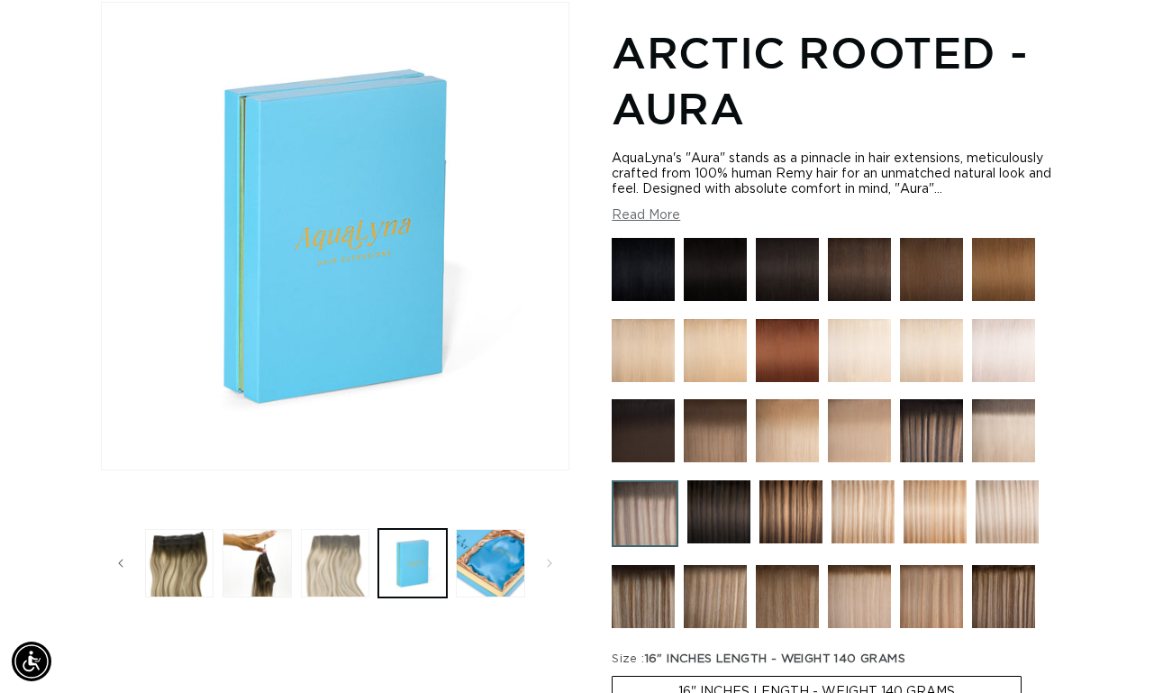
click at [339, 570] on button "Load image 5 in gallery view" at bounding box center [335, 563] width 68 height 68
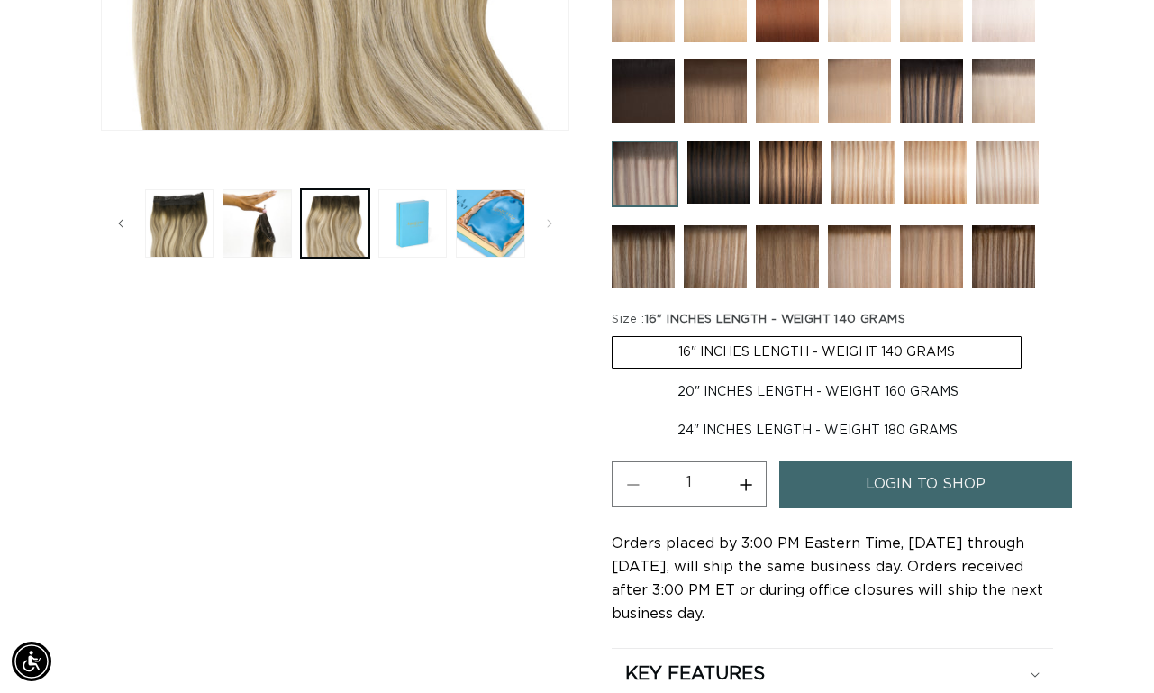
scroll to position [713, 0]
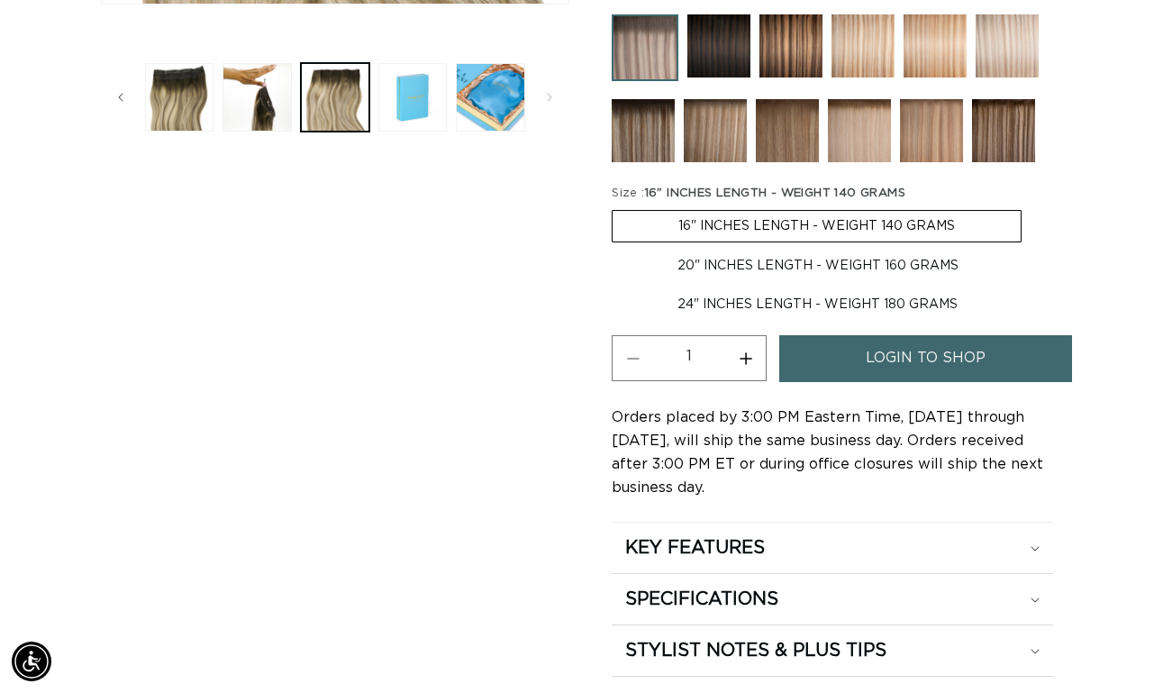
click at [877, 277] on label "20" INCHES LENGTH - WEIGHT 160 GRAMS Variant sold out or unavailable" at bounding box center [818, 265] width 413 height 31
click at [1031, 207] on input "20" INCHES LENGTH - WEIGHT 160 GRAMS Variant sold out or unavailable" at bounding box center [1031, 206] width 1 height 1
radio input "true"
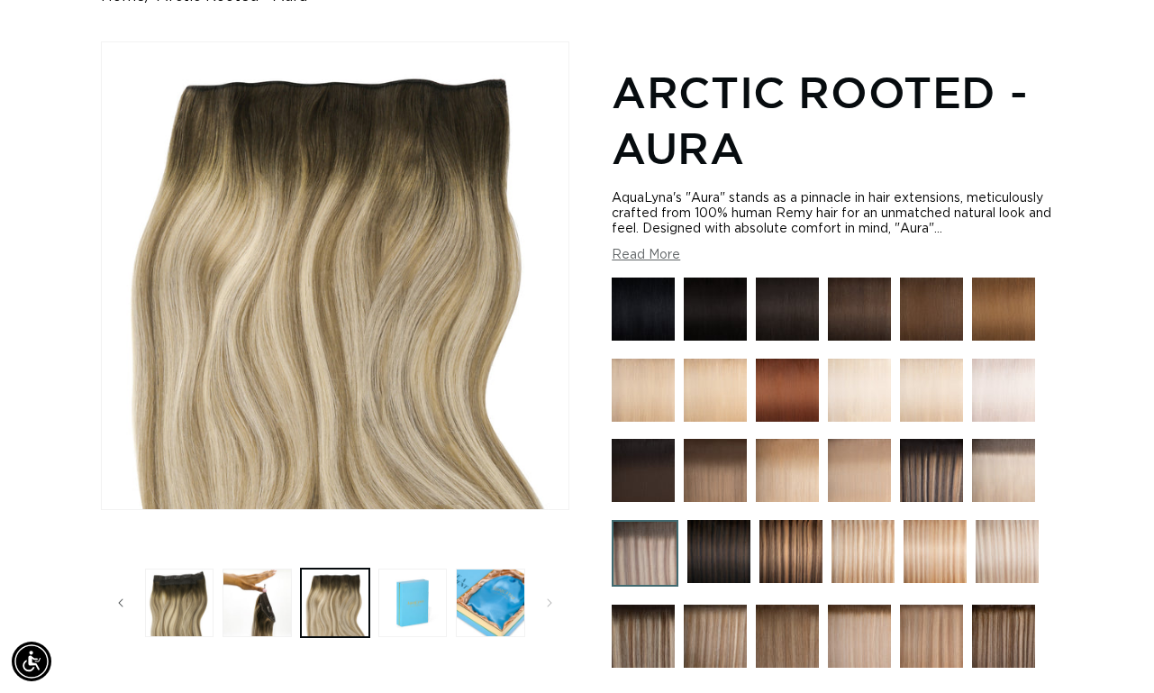
scroll to position [0, 1026]
